Goal: Task Accomplishment & Management: Use online tool/utility

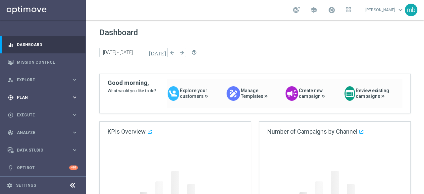
click at [73, 94] on icon "keyboard_arrow_right" at bounding box center [75, 97] width 6 height 6
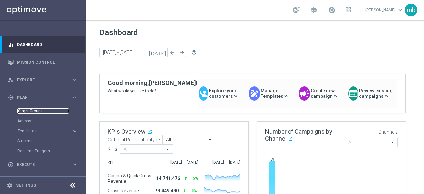
click at [25, 110] on link "Target Groups" at bounding box center [43, 110] width 52 height 5
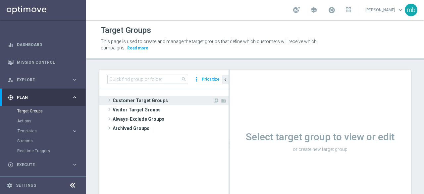
click at [108, 99] on span at bounding box center [109, 100] width 7 height 8
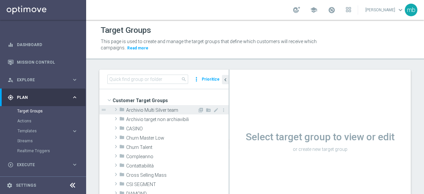
scroll to position [33, 0]
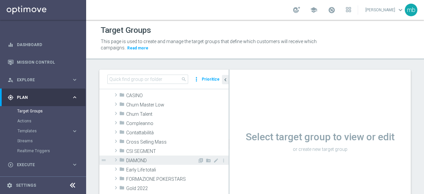
click at [116, 160] on span at bounding box center [116, 160] width 7 height 8
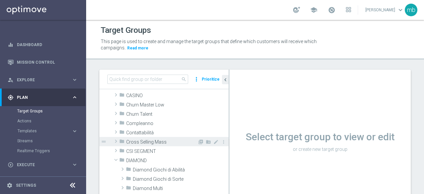
scroll to position [66, 0]
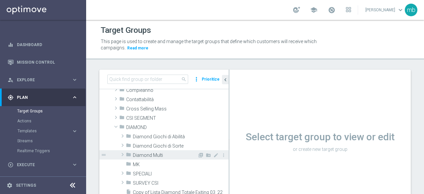
click at [123, 153] on span at bounding box center [122, 154] width 7 height 8
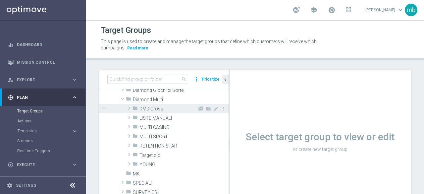
scroll to position [133, 0]
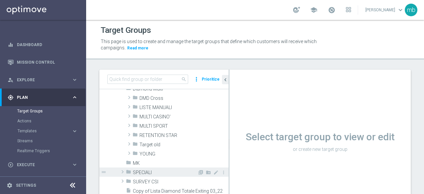
click at [138, 171] on span "SPECIALI" at bounding box center [165, 173] width 65 height 6
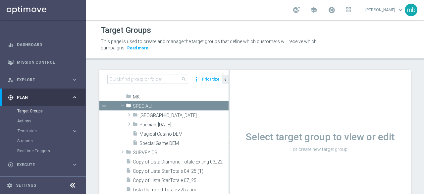
scroll to position [199, 0]
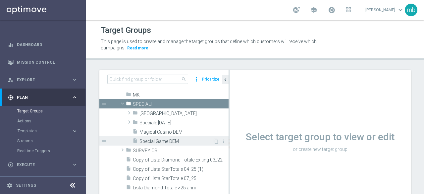
click at [166, 141] on span "Special Game DEM" at bounding box center [176, 142] width 73 height 6
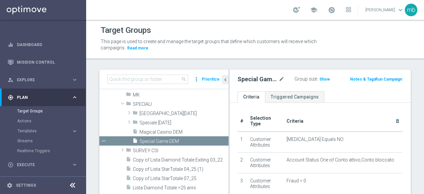
scroll to position [66, 0]
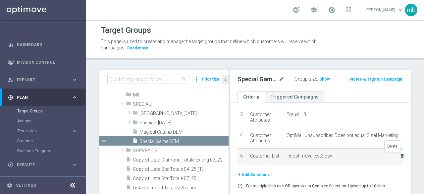
click at [400, 156] on icon "delete_forever" at bounding box center [402, 155] width 5 height 5
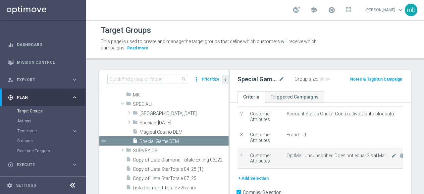
scroll to position [53, 0]
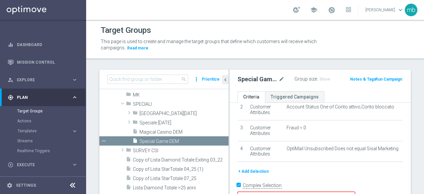
click at [252, 169] on button "+ Add Selection" at bounding box center [254, 171] width 32 height 7
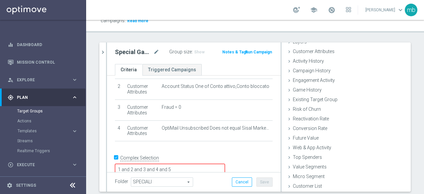
scroll to position [47, 0]
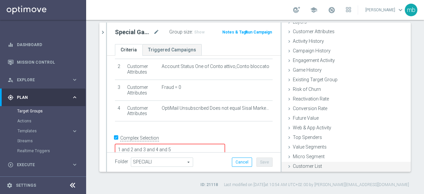
click at [304, 168] on div "Customer List done" at bounding box center [346, 167] width 129 height 10
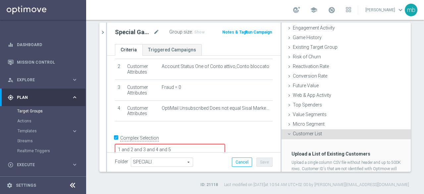
scroll to position [91, 0]
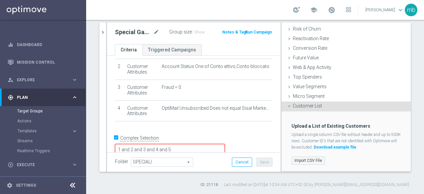
click at [304, 162] on label "Import CSV File" at bounding box center [308, 160] width 33 height 8
click at [0, 0] on input "Import CSV File" at bounding box center [0, 0] width 0 height 0
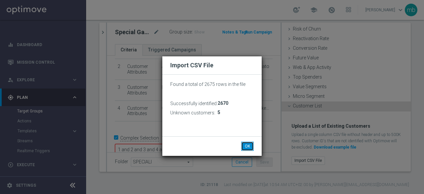
click at [248, 146] on button "OK" at bounding box center [247, 146] width 13 height 9
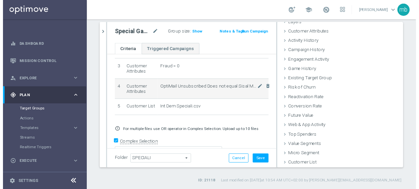
scroll to position [0, 0]
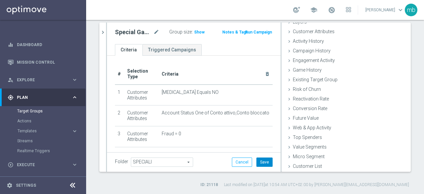
click at [260, 161] on button "Save" at bounding box center [265, 161] width 16 height 9
click at [258, 31] on button "Run Campaign" at bounding box center [259, 32] width 28 height 7
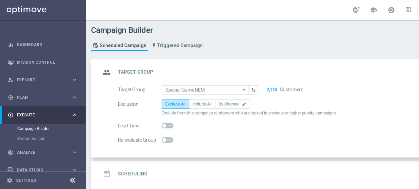
click at [274, 89] on button "2,133" at bounding box center [271, 89] width 11 height 5
click at [272, 90] on button "2,133" at bounding box center [271, 89] width 11 height 5
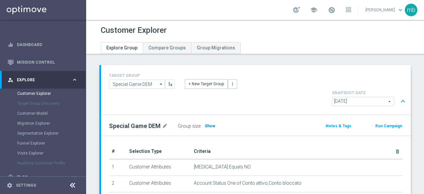
click at [209, 124] on span "Show" at bounding box center [210, 126] width 11 height 5
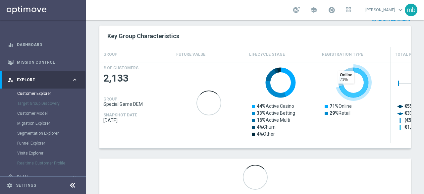
scroll to position [151, 0]
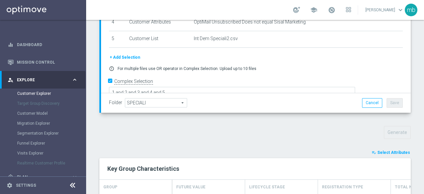
click at [392, 150] on span "Select Attributes" at bounding box center [394, 152] width 33 height 5
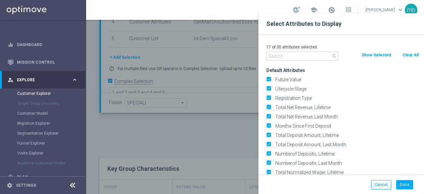
click at [301, 56] on input "text" at bounding box center [302, 55] width 72 height 9
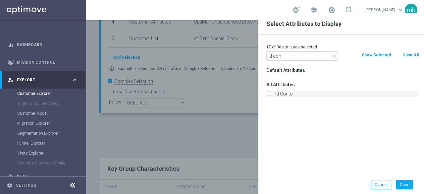
type input "id con"
click at [273, 94] on label "Id Conto" at bounding box center [346, 94] width 146 height 6
click at [271, 94] on input "Id Conto" at bounding box center [268, 94] width 4 height 4
checkbox input "true"
click at [402, 181] on button "Done" at bounding box center [404, 184] width 17 height 9
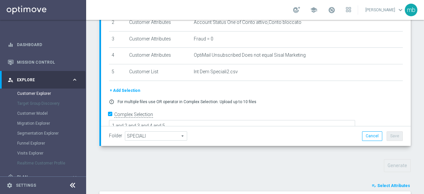
scroll to position [284, 0]
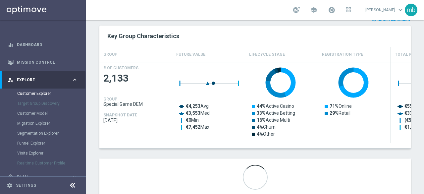
click at [322, 158] on div at bounding box center [255, 176] width 312 height 37
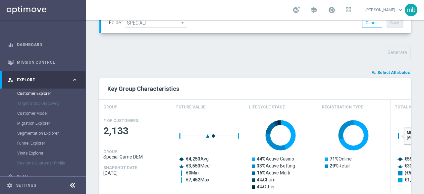
scroll to position [217, 0]
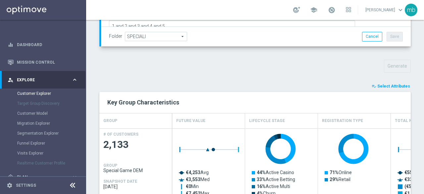
click at [382, 84] on span "Select Attributes" at bounding box center [394, 86] width 33 height 5
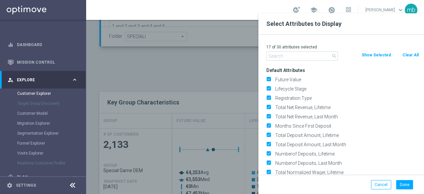
click at [298, 54] on input "text" at bounding box center [302, 55] width 72 height 9
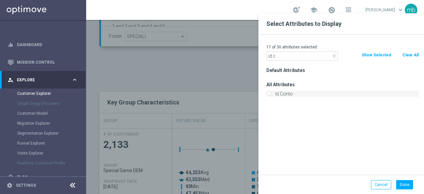
type input "id c"
click at [274, 93] on label "Id Conto" at bounding box center [346, 94] width 146 height 6
click at [271, 93] on input "Id Conto" at bounding box center [268, 94] width 4 height 4
checkbox input "true"
click at [407, 182] on button "Done" at bounding box center [404, 184] width 17 height 9
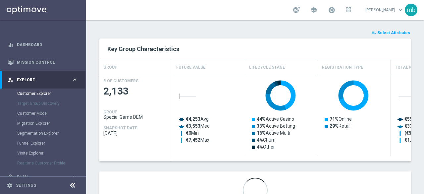
scroll to position [284, 0]
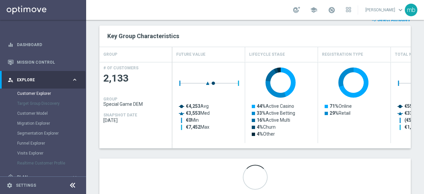
click at [361, 166] on div at bounding box center [255, 176] width 312 height 37
click at [371, 158] on div at bounding box center [255, 176] width 312 height 37
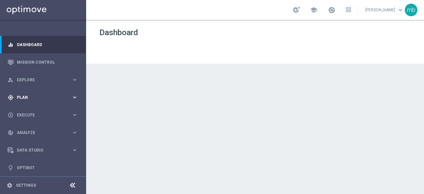
click at [70, 94] on div "gps_fixed Plan keyboard_arrow_right" at bounding box center [43, 97] width 86 height 18
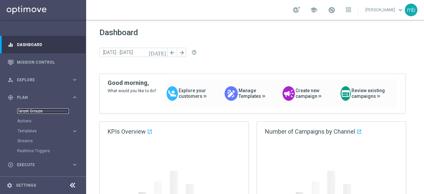
click at [26, 109] on link "Target Groups" at bounding box center [43, 110] width 52 height 5
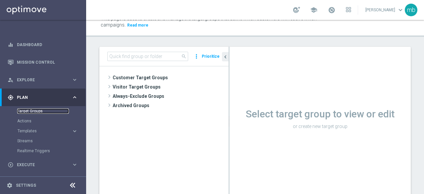
scroll to position [33, 0]
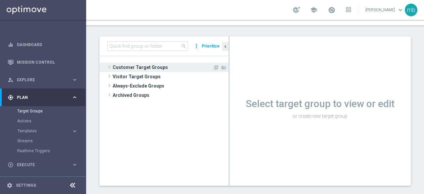
click at [111, 63] on tree-node-expander at bounding box center [109, 67] width 7 height 9
click at [108, 65] on span at bounding box center [109, 67] width 7 height 8
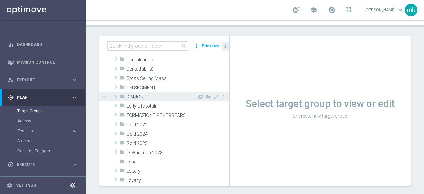
scroll to position [66, 0]
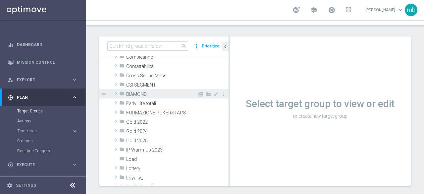
click at [117, 93] on span at bounding box center [116, 93] width 7 height 8
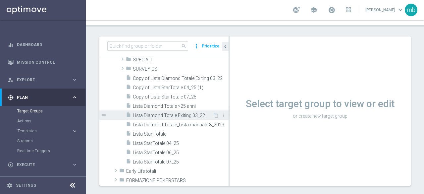
scroll to position [133, 0]
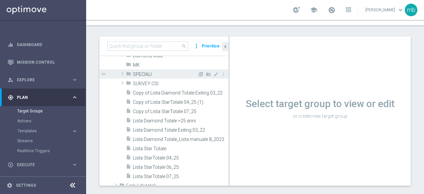
click at [121, 75] on span at bounding box center [122, 74] width 7 height 8
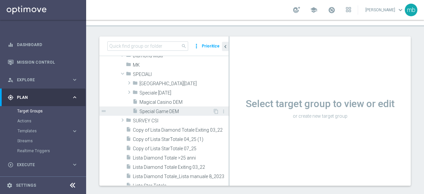
click at [147, 112] on span "Special Game DEM" at bounding box center [176, 112] width 73 height 6
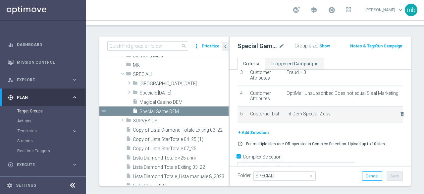
scroll to position [79, 0]
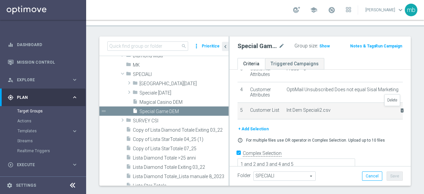
click at [400, 110] on icon "delete_forever" at bounding box center [402, 110] width 5 height 5
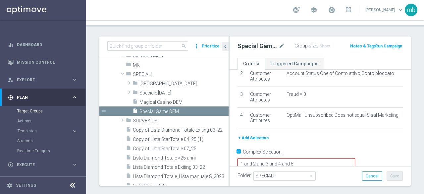
click at [253, 138] on button "+ Add Selection" at bounding box center [254, 137] width 32 height 7
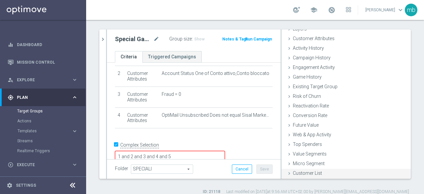
scroll to position [47, 0]
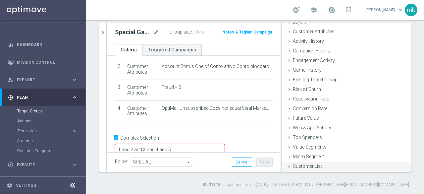
click at [305, 167] on span "Customer List" at bounding box center [307, 165] width 29 height 5
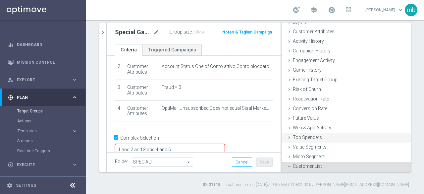
scroll to position [91, 0]
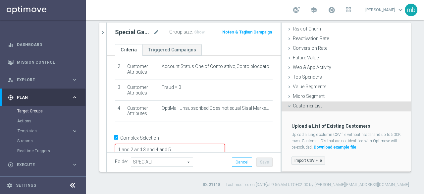
click at [308, 160] on label "Import CSV File" at bounding box center [308, 160] width 33 height 8
click at [0, 0] on input "Import CSV File" at bounding box center [0, 0] width 0 height 0
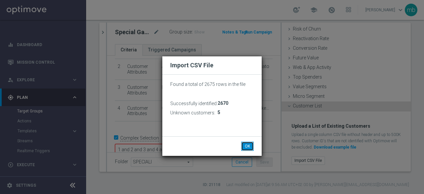
click at [248, 146] on button "OK" at bounding box center [247, 146] width 13 height 9
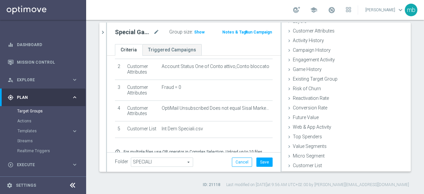
scroll to position [30, 0]
click at [257, 162] on button "Save" at bounding box center [265, 161] width 16 height 9
click at [196, 31] on span "Show" at bounding box center [199, 32] width 11 height 5
click at [196, 31] on span "2,133" at bounding box center [201, 33] width 12 height 6
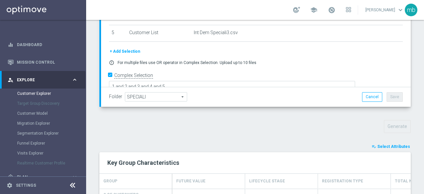
scroll to position [193, 0]
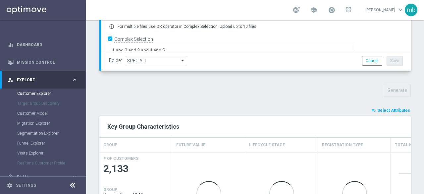
click at [384, 108] on span "Select Attributes" at bounding box center [394, 110] width 33 height 5
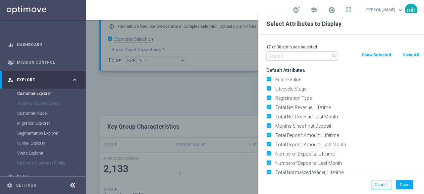
click at [304, 57] on input "text" at bounding box center [302, 55] width 72 height 9
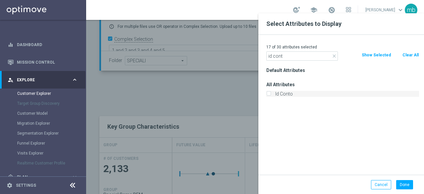
type input "id cont"
click at [277, 96] on label "Id Conto" at bounding box center [346, 94] width 146 height 6
click at [271, 96] on input "Id Conto" at bounding box center [268, 94] width 4 height 4
checkbox input "true"
click at [410, 183] on button "Done" at bounding box center [404, 184] width 17 height 9
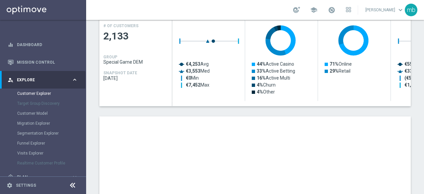
scroll to position [392, 0]
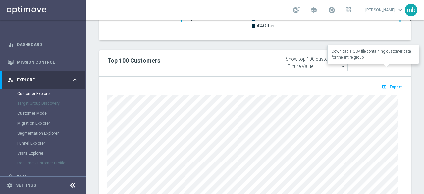
click at [390, 85] on span "Export" at bounding box center [396, 87] width 12 height 5
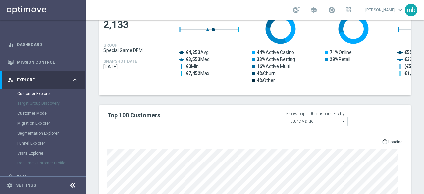
scroll to position [335, 0]
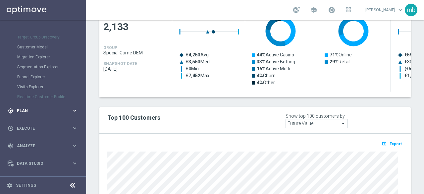
click at [72, 110] on icon "keyboard_arrow_right" at bounding box center [75, 110] width 6 height 6
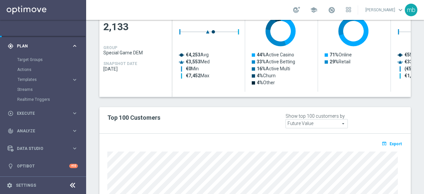
scroll to position [51, 0]
click at [34, 81] on span "Templates" at bounding box center [41, 80] width 47 height 4
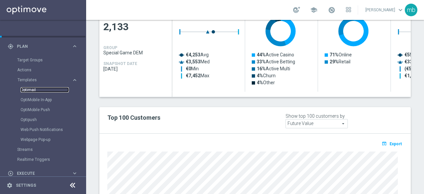
click at [32, 90] on link "Optimail" at bounding box center [45, 89] width 48 height 5
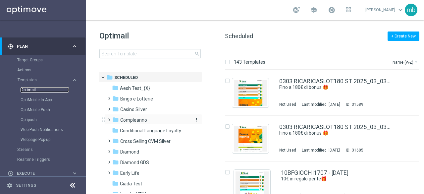
scroll to position [33, 0]
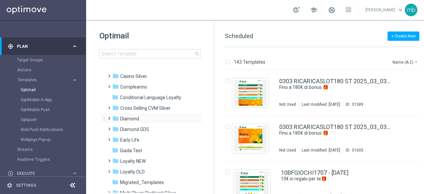
click at [109, 117] on span at bounding box center [107, 115] width 3 height 3
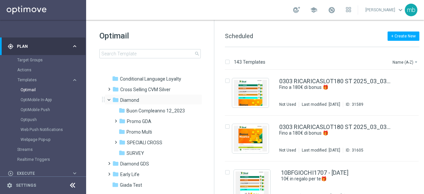
scroll to position [66, 0]
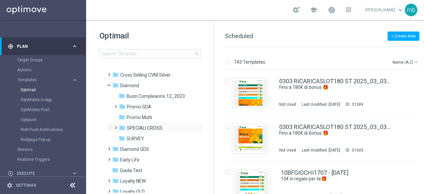
click at [115, 126] on span at bounding box center [114, 124] width 3 height 3
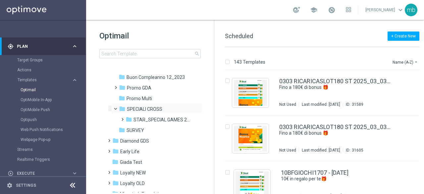
scroll to position [99, 0]
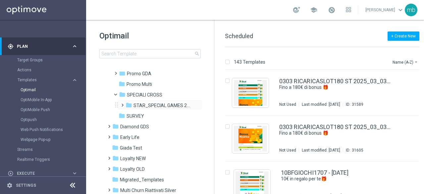
click at [121, 103] on span at bounding box center [121, 102] width 3 height 3
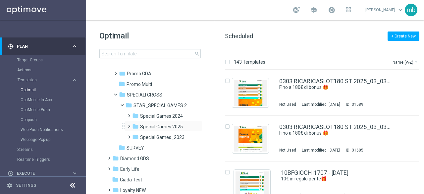
click at [129, 125] on span at bounding box center [127, 123] width 3 height 3
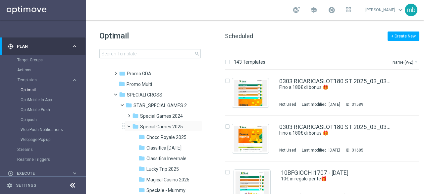
scroll to position [133, 0]
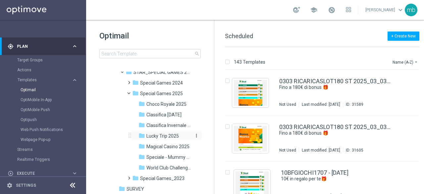
click at [155, 137] on span "Lucky Trip 2025" at bounding box center [162, 136] width 32 height 6
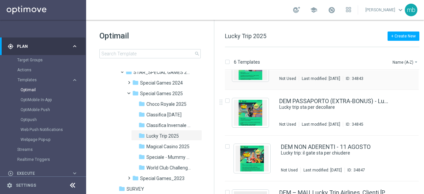
scroll to position [33, 0]
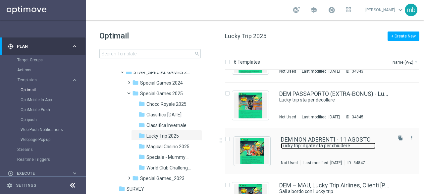
click at [343, 143] on link "Lucky trip: il gate sta per chiudere" at bounding box center [328, 146] width 95 height 6
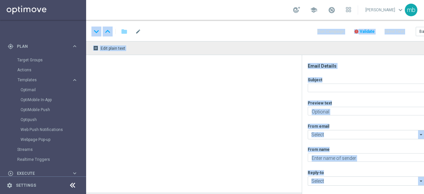
click at [343, 142] on div "Subject playlist_add Preview text playlist_add From email arrow_drop_down Drag …" at bounding box center [373, 141] width 130 height 129
type textarea "Parti e conquista fino a 1.200€ di bonus"
type input "[EMAIL_ADDRESS][DOMAIN_NAME]"
type textarea "Sisal"
type input "[EMAIL_ADDRESS][DOMAIN_NAME]"
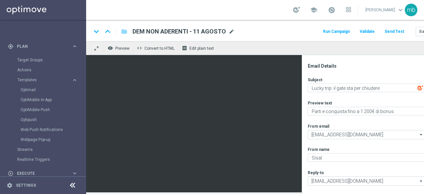
click at [230, 31] on span "mode_edit" at bounding box center [232, 32] width 6 height 6
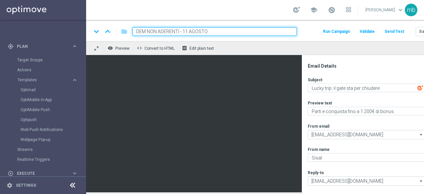
click at [188, 31] on input "DEM NON ADERENTI - 11 AGOSTO" at bounding box center [215, 31] width 164 height 9
type input "DEM NON ADERENTI - 13 AGOSTO"
click at [306, 34] on div "keyboard_arrow_down keyboard_arrow_up folder DEM NON ADERENTI - 13 AGOSTO Run C…" at bounding box center [273, 31] width 364 height 9
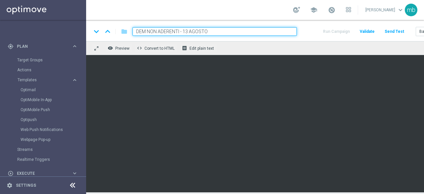
click at [310, 30] on div "keyboard_arrow_down keyboard_arrow_up folder DEM NON ADERENTI - 13 AGOSTO Run C…" at bounding box center [273, 31] width 364 height 9
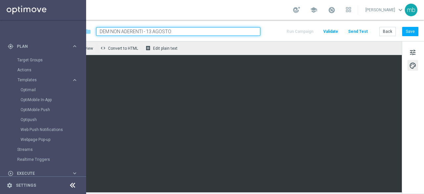
scroll to position [5, 41]
click at [409, 27] on button "Save" at bounding box center [410, 31] width 16 height 9
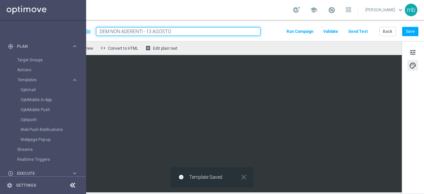
scroll to position [0, 0]
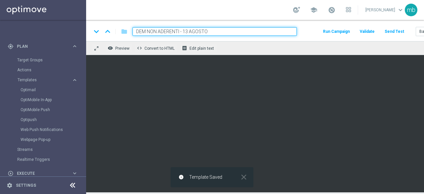
click at [338, 30] on button "Run Campaign" at bounding box center [336, 31] width 29 height 9
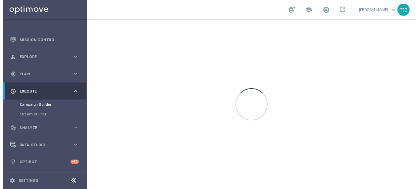
scroll to position [21, 0]
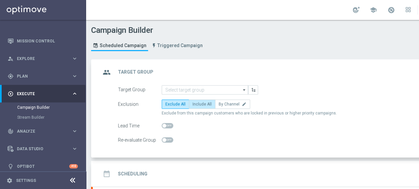
click at [205, 106] on label "Include All" at bounding box center [202, 103] width 27 height 9
click at [197, 106] on input "Include All" at bounding box center [195, 105] width 4 height 4
radio input "true"
click at [244, 89] on icon "arrow_drop_down" at bounding box center [244, 90] width 7 height 9
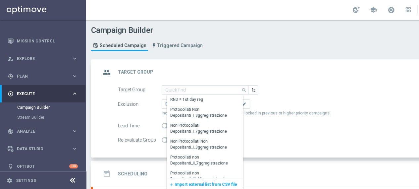
click at [241, 72] on div "group Target Group keyboard_arrow_up" at bounding box center [286, 72] width 370 height 13
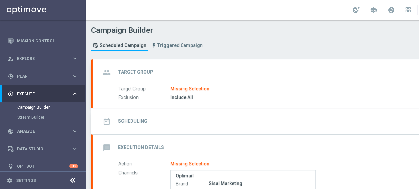
click at [137, 71] on h2 "Target Group" at bounding box center [135, 72] width 35 height 6
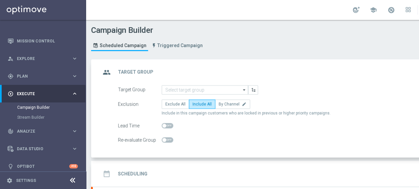
click at [244, 90] on icon "arrow_drop_down" at bounding box center [244, 90] width 7 height 9
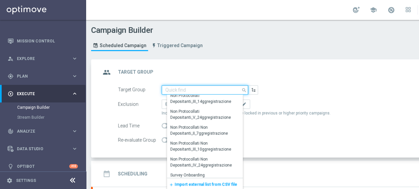
scroll to position [133, 0]
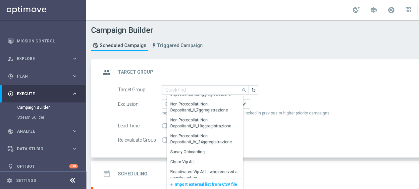
click at [213, 183] on span "Import external list from CSV file" at bounding box center [206, 184] width 63 height 5
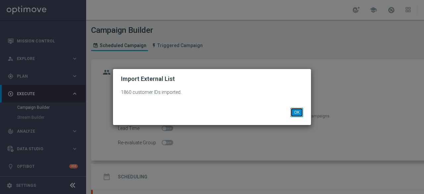
click at [298, 112] on button "OK" at bounding box center [297, 112] width 13 height 9
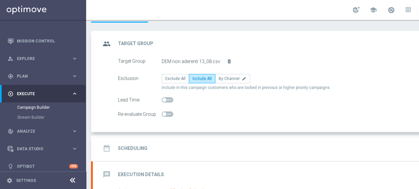
scroll to position [66, 0]
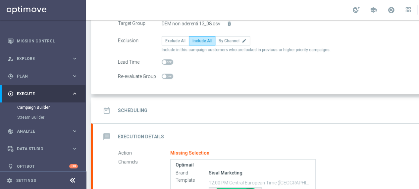
click at [141, 107] on h2 "Scheduling" at bounding box center [132, 110] width 29 height 6
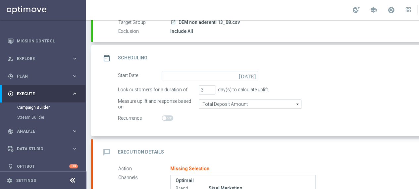
click at [251, 77] on icon "[DATE]" at bounding box center [249, 74] width 20 height 7
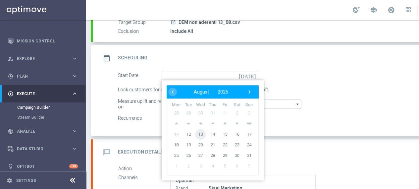
drag, startPoint x: 195, startPoint y: 134, endPoint x: 200, endPoint y: 134, distance: 5.3
click at [200, 134] on span "13" at bounding box center [200, 134] width 11 height 11
type input "[DATE]"
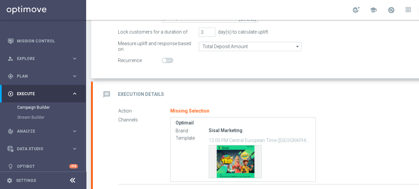
scroll to position [133, 0]
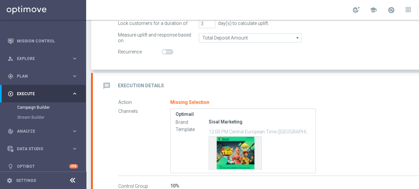
click at [137, 86] on h2 "Execution Details" at bounding box center [141, 86] width 46 height 6
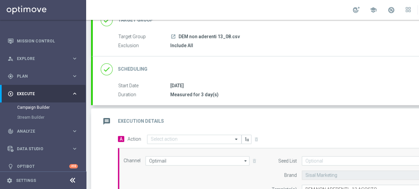
scroll to position [66, 0]
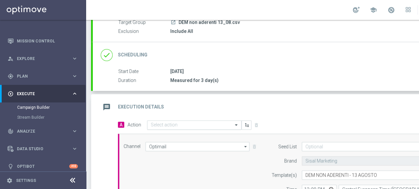
click at [238, 125] on span at bounding box center [237, 125] width 8 height 6
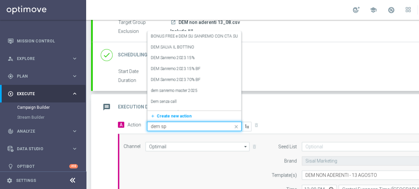
type input "dem spe"
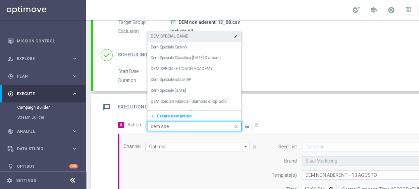
click at [174, 36] on label "DEM SPECIAL GAME" at bounding box center [169, 36] width 37 height 6
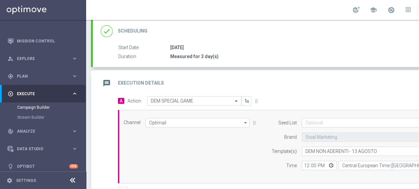
scroll to position [99, 0]
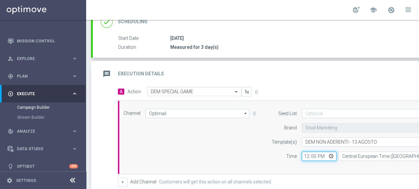
click at [330, 154] on input "12:00" at bounding box center [319, 155] width 35 height 9
type input "18:00"
click at [312, 166] on div "Channel Optimail Optimail arrow_drop_down Drag here to set row groups Drag here…" at bounding box center [293, 137] width 351 height 74
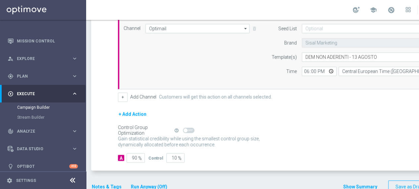
scroll to position [195, 0]
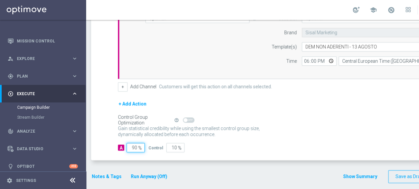
drag, startPoint x: 137, startPoint y: 146, endPoint x: 124, endPoint y: 146, distance: 13.3
click at [124, 146] on div "A 90 %" at bounding box center [130, 147] width 25 height 9
type input "1"
type input "99"
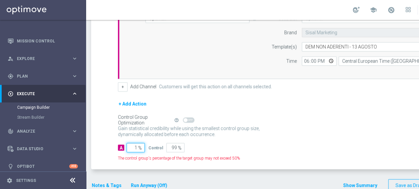
type input "10"
type input "90"
type input "100"
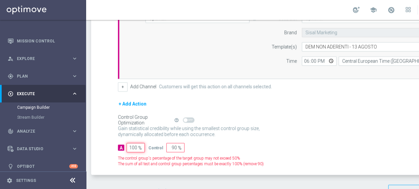
type input "0"
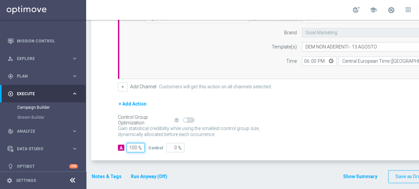
scroll to position [5, 0]
type input "100"
click at [97, 172] on button "Notes & Tags" at bounding box center [106, 176] width 31 height 8
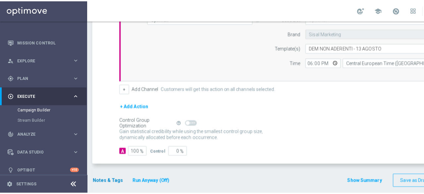
scroll to position [0, 0]
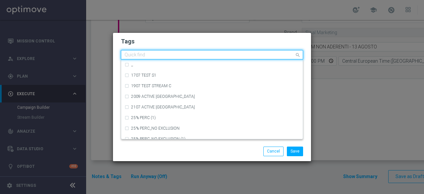
click at [153, 58] on div at bounding box center [209, 55] width 171 height 7
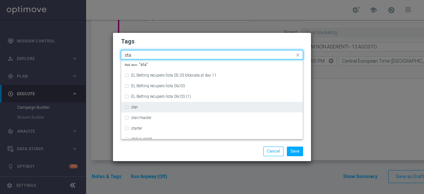
click at [132, 108] on label "star" at bounding box center [134, 107] width 7 height 4
type input "sta"
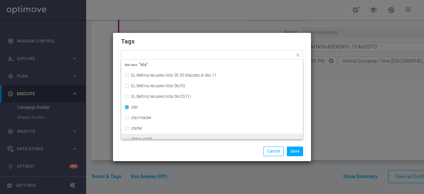
click at [142, 147] on div "Save Cancel" at bounding box center [212, 150] width 192 height 9
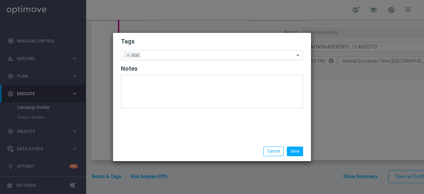
click at [173, 57] on input "text" at bounding box center [219, 56] width 151 height 6
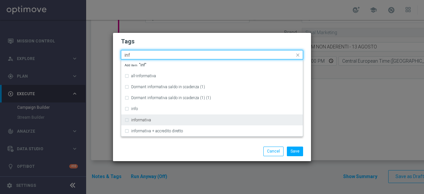
click at [141, 119] on label "informativa" at bounding box center [141, 120] width 20 height 4
type input "inf"
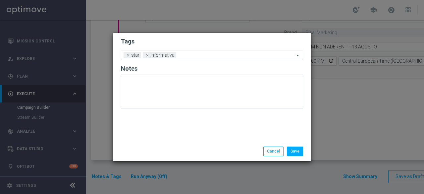
click at [152, 149] on div "Save Cancel" at bounding box center [212, 150] width 192 height 9
click at [196, 55] on input "text" at bounding box center [237, 56] width 116 height 6
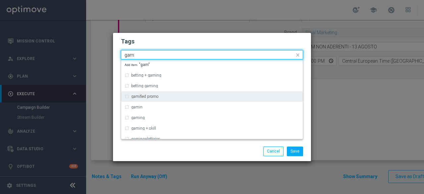
click at [154, 99] on div "gamified promo" at bounding box center [212, 96] width 175 height 11
type input "gam"
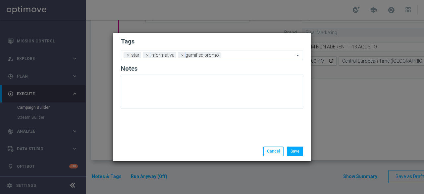
click at [169, 145] on div "Save Cancel" at bounding box center [212, 151] width 198 height 19
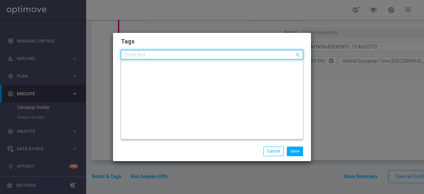
click at [235, 57] on input "text" at bounding box center [210, 55] width 170 height 6
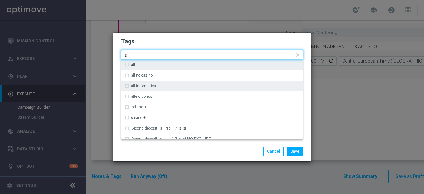
drag, startPoint x: 145, startPoint y: 64, endPoint x: 146, endPoint y: 90, distance: 26.2
click at [145, 63] on div "all" at bounding box center [215, 65] width 168 height 4
type input "all"
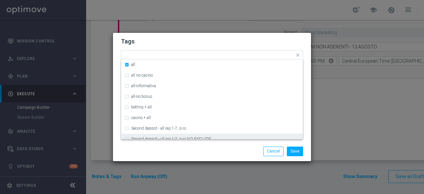
click at [161, 149] on div "Save Cancel" at bounding box center [212, 150] width 192 height 9
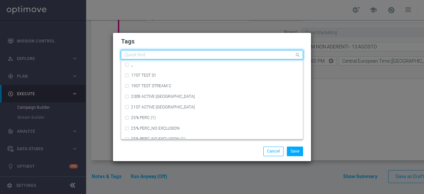
click at [264, 53] on input "text" at bounding box center [210, 55] width 170 height 6
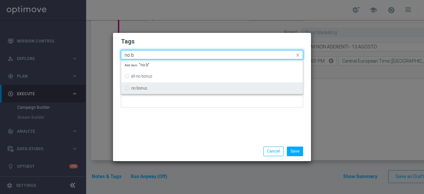
click at [142, 87] on label "no bonus" at bounding box center [139, 88] width 16 height 4
type input "no b"
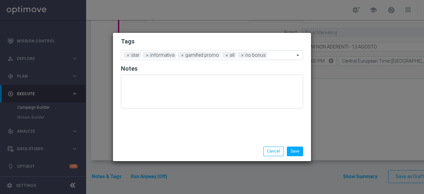
click at [160, 132] on div "Tags Add a new tag × star × informativa × gamified promo × all × no bonus Notes" at bounding box center [212, 87] width 198 height 109
click at [293, 153] on button "Save" at bounding box center [295, 150] width 16 height 9
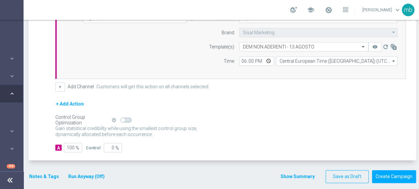
scroll to position [0, 70]
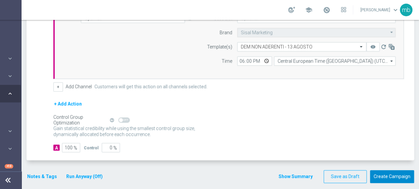
click at [391, 172] on button "Create Campaign" at bounding box center [392, 176] width 44 height 13
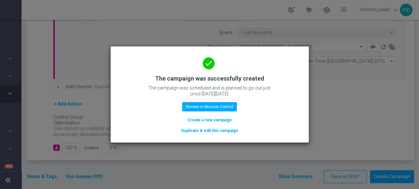
scroll to position [0, 65]
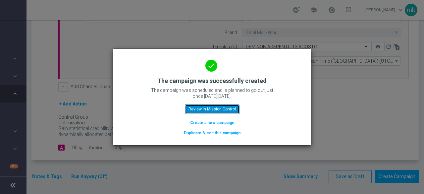
click at [221, 109] on button "Review in Mission Control" at bounding box center [212, 108] width 55 height 9
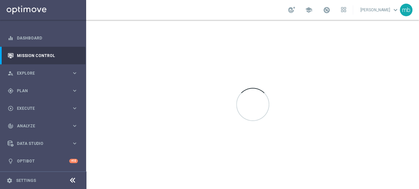
scroll to position [1, 0]
